Goal: Book appointment/travel/reservation

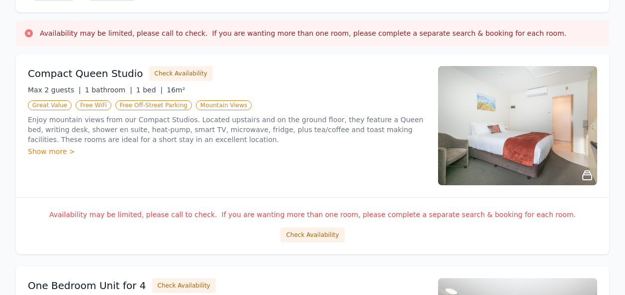
scroll to position [149, 0]
click at [524, 142] on img at bounding box center [517, 125] width 159 height 119
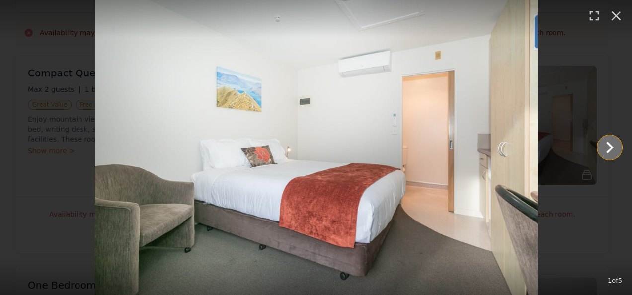
click at [612, 148] on icon "Show slide 2 of 5" at bounding box center [609, 148] width 7 height 12
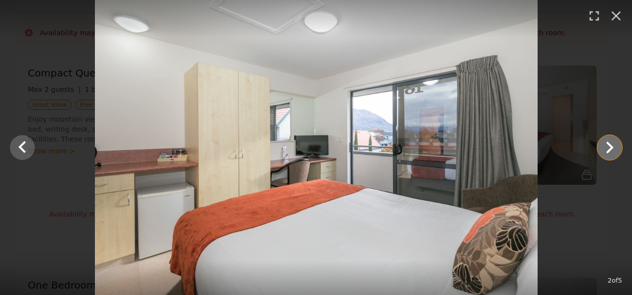
click at [612, 144] on icon "Show slide 3 of 5" at bounding box center [610, 148] width 24 height 24
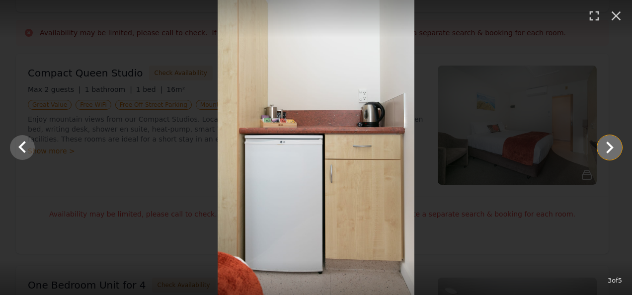
click at [612, 144] on icon "Show slide 4 of 5" at bounding box center [610, 148] width 24 height 24
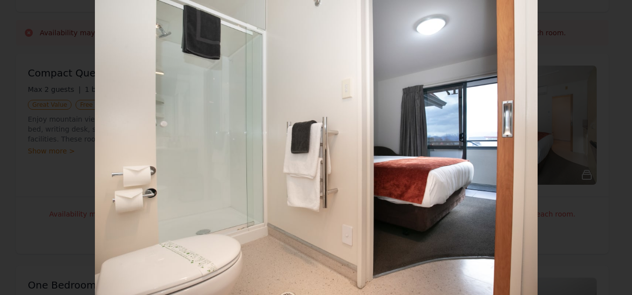
click at [612, 144] on icon "Show slide 5 of 5" at bounding box center [610, 148] width 24 height 24
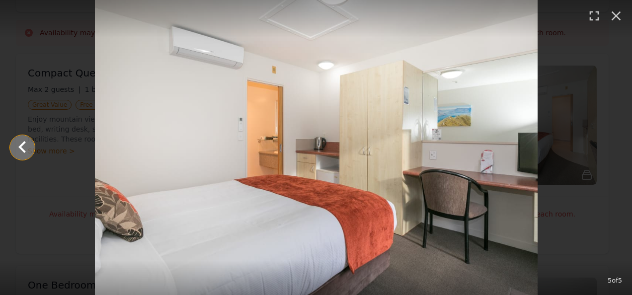
click at [27, 149] on icon "Show slide 4 of 5" at bounding box center [22, 148] width 24 height 24
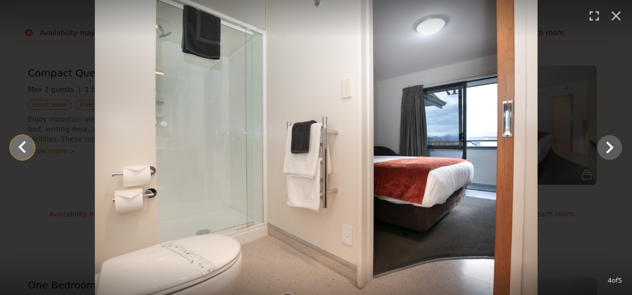
click at [27, 149] on icon "Show slide 3 of 5" at bounding box center [22, 148] width 24 height 24
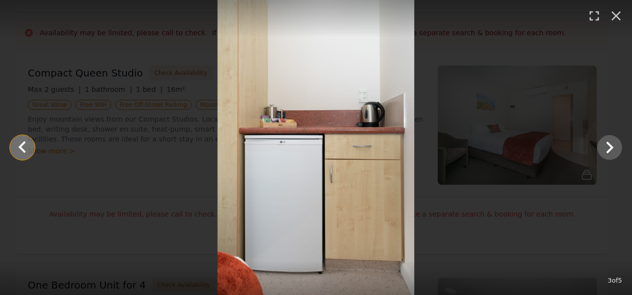
click at [27, 149] on icon "Show slide 2 of 5" at bounding box center [22, 148] width 24 height 24
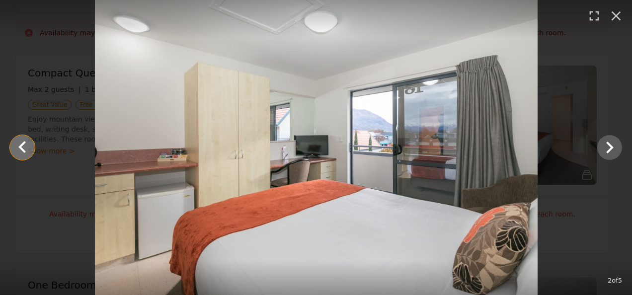
click at [27, 149] on icon "Show slide 1 of 5" at bounding box center [22, 148] width 24 height 24
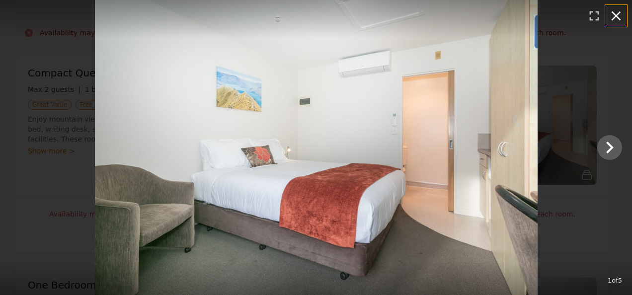
click at [619, 15] on icon "button" at bounding box center [616, 16] width 16 height 16
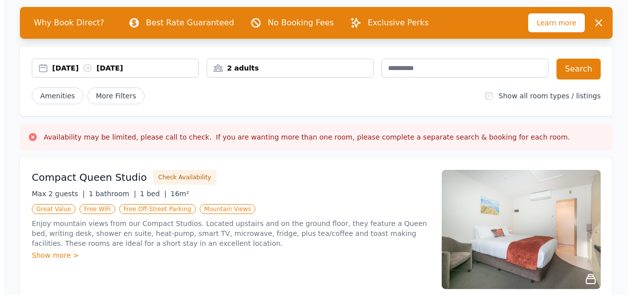
scroll to position [50, 0]
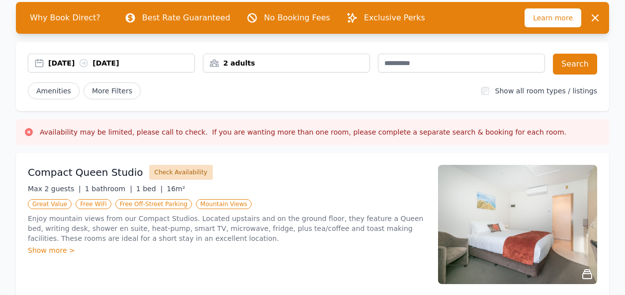
click at [149, 174] on button "Check Availability" at bounding box center [181, 172] width 64 height 15
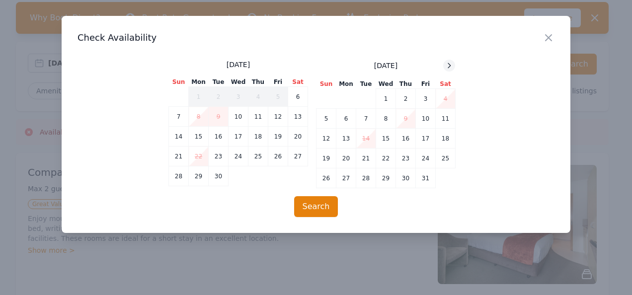
click at [449, 70] on div at bounding box center [449, 66] width 12 height 12
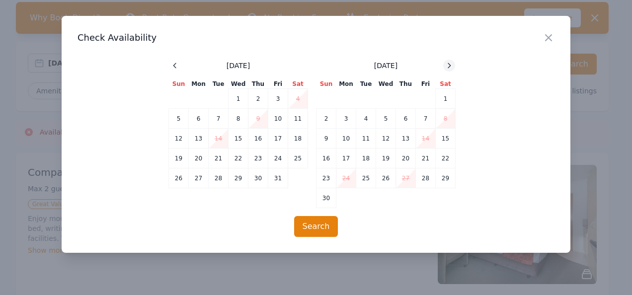
click at [449, 71] on div at bounding box center [449, 66] width 12 height 12
click at [348, 180] on td "29" at bounding box center [346, 178] width 20 height 20
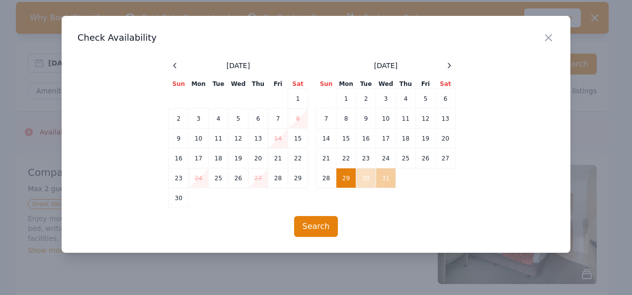
click at [380, 180] on td "31" at bounding box center [386, 178] width 20 height 20
click at [315, 226] on button "Search" at bounding box center [316, 226] width 44 height 21
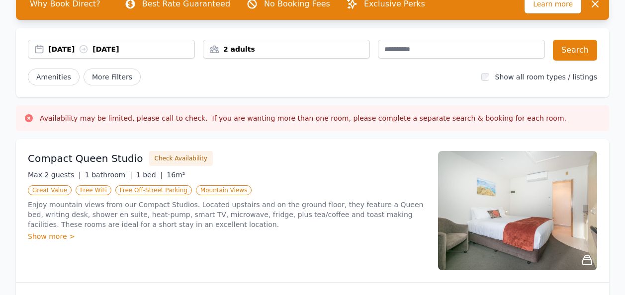
scroll to position [64, 0]
click at [62, 237] on div "Show more >" at bounding box center [227, 237] width 398 height 10
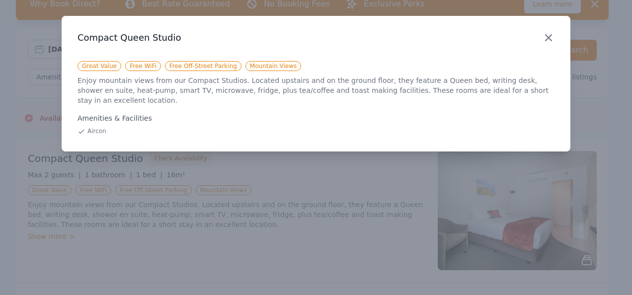
click at [551, 37] on icon "button" at bounding box center [549, 38] width 12 height 12
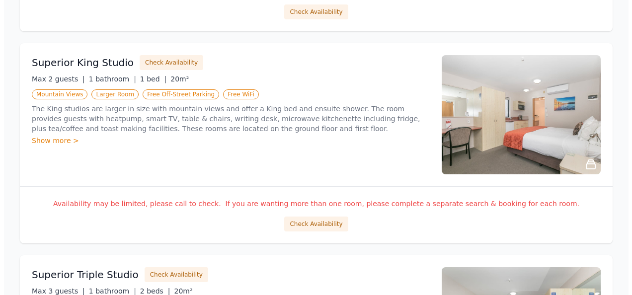
scroll to position [1008, 0]
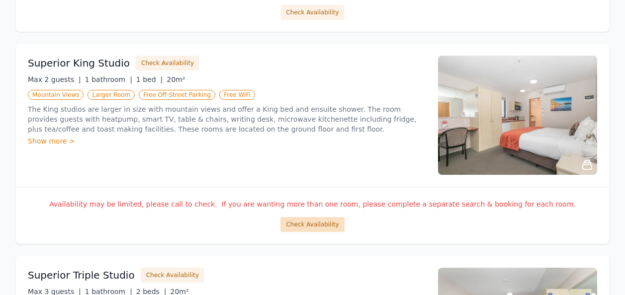
click at [301, 230] on button "Check Availability" at bounding box center [312, 224] width 64 height 15
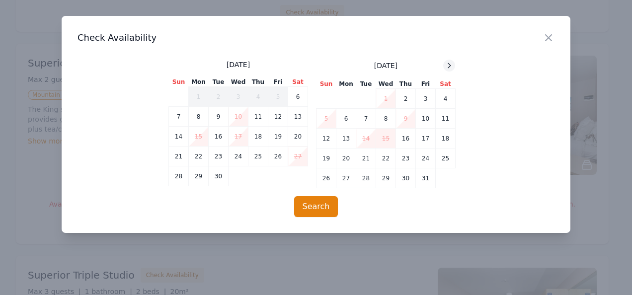
click at [449, 64] on icon at bounding box center [449, 65] width 2 height 4
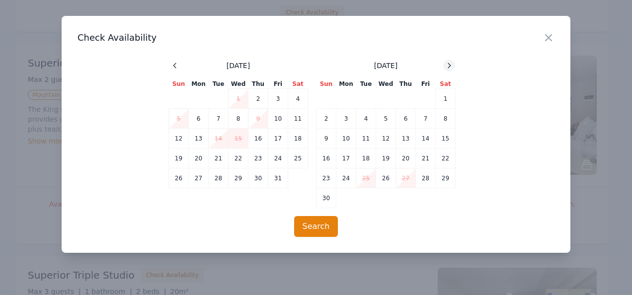
click at [449, 64] on icon at bounding box center [449, 65] width 2 height 4
click at [341, 182] on td "29" at bounding box center [346, 178] width 20 height 20
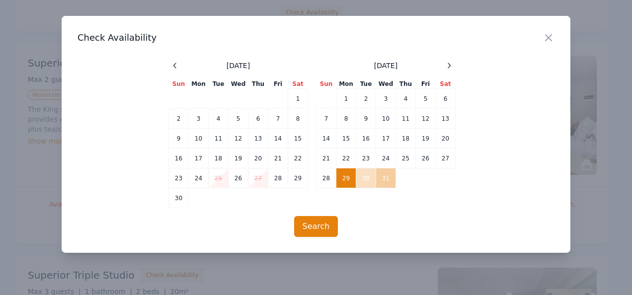
drag, startPoint x: 384, startPoint y: 182, endPoint x: 379, endPoint y: 183, distance: 5.1
click at [384, 183] on td "31" at bounding box center [386, 178] width 20 height 20
click at [313, 227] on button "Search" at bounding box center [316, 226] width 44 height 21
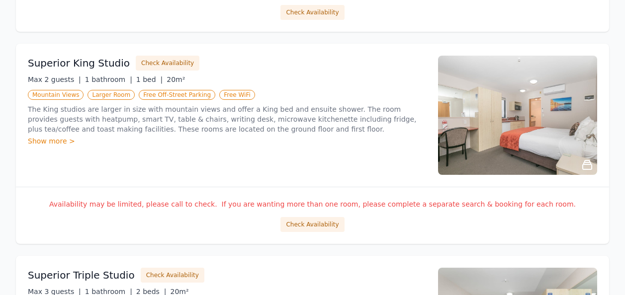
scroll to position [958, 0]
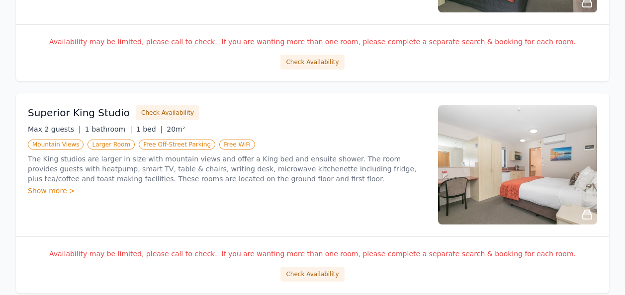
click at [48, 189] on div "Show more >" at bounding box center [227, 191] width 398 height 10
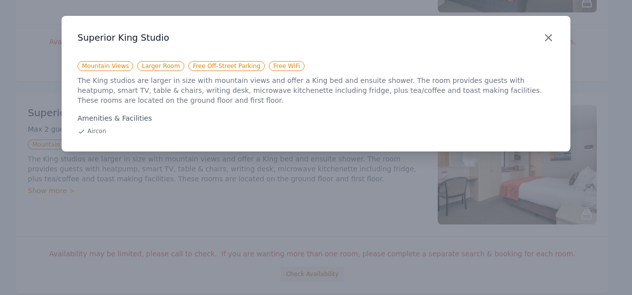
click at [550, 39] on icon "button" at bounding box center [549, 38] width 6 height 6
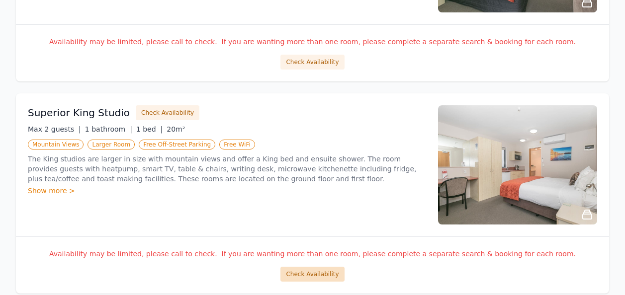
click at [306, 270] on button "Check Availability" at bounding box center [312, 274] width 64 height 15
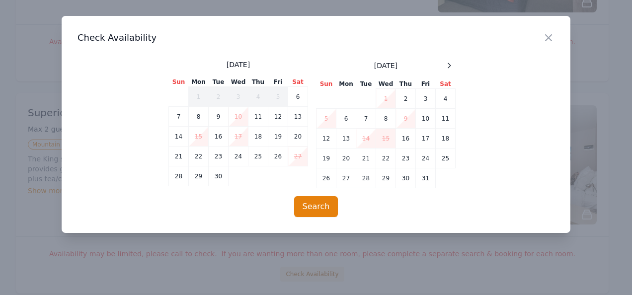
click at [556, 34] on div "Close" at bounding box center [557, 31] width 28 height 31
click at [552, 35] on icon "button" at bounding box center [549, 38] width 6 height 6
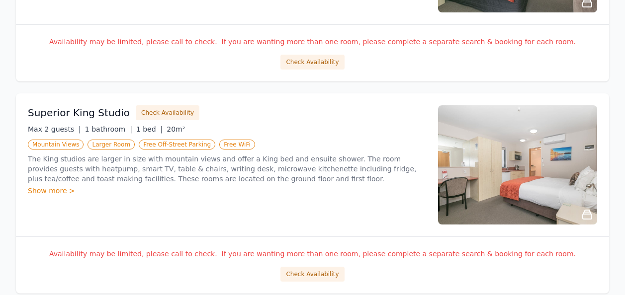
click at [516, 183] on img at bounding box center [517, 164] width 159 height 119
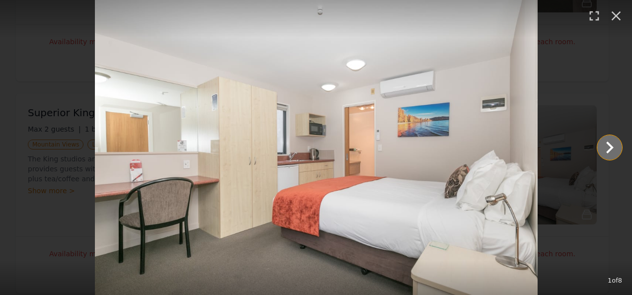
click at [618, 147] on icon "Show slide 2 of 8" at bounding box center [610, 148] width 24 height 24
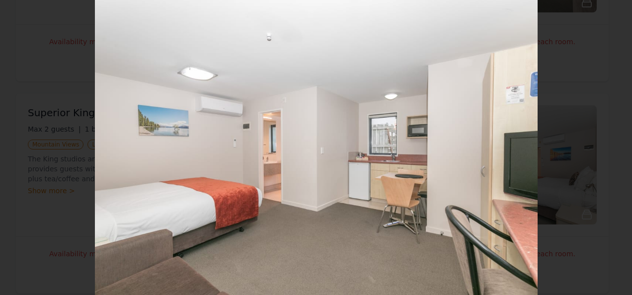
click at [618, 147] on icon "Show slide 3 of 8" at bounding box center [610, 148] width 24 height 24
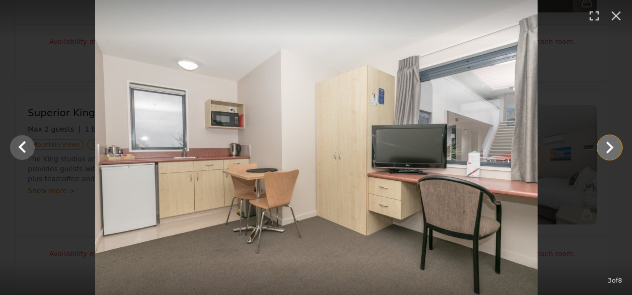
click at [618, 147] on icon "Show slide 4 of 8" at bounding box center [610, 148] width 24 height 24
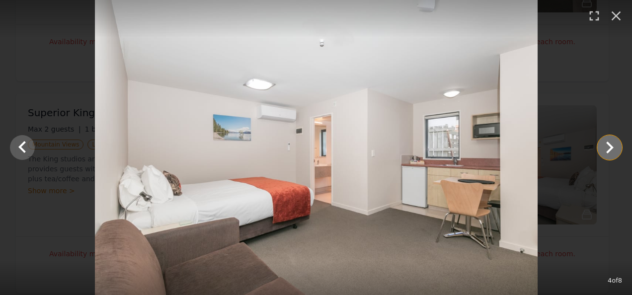
click at [617, 150] on icon "Show slide 5 of 8" at bounding box center [610, 148] width 24 height 24
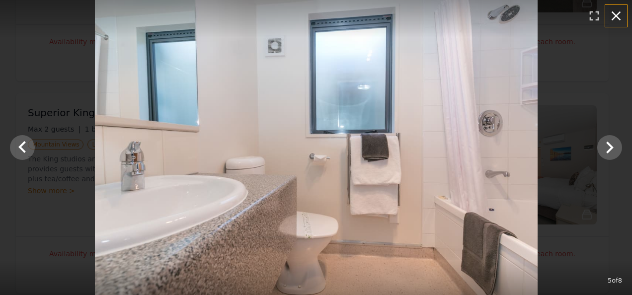
click at [611, 18] on icon "button" at bounding box center [616, 16] width 16 height 16
